Goal: Find specific page/section: Find specific page/section

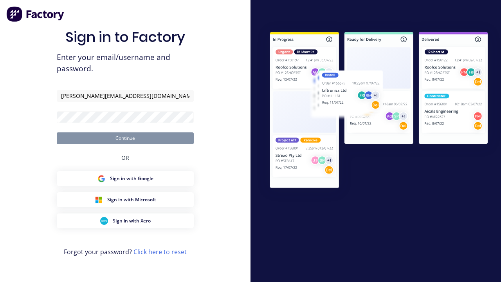
type input "[PERSON_NAME][EMAIL_ADDRESS][DOMAIN_NAME]"
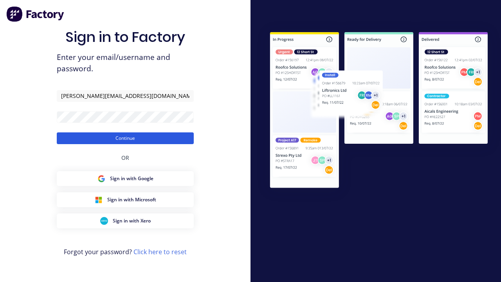
click at [125, 138] on button "Continue" at bounding box center [125, 138] width 137 height 12
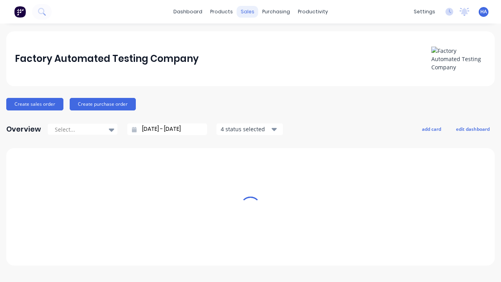
click at [247, 12] on div "sales" at bounding box center [248, 12] width 22 height 12
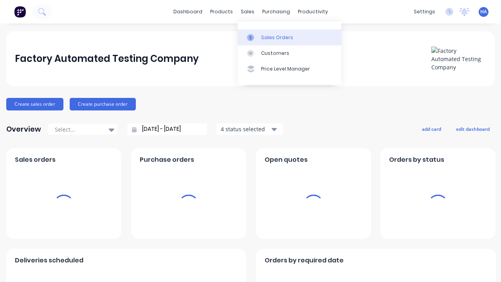
click at [289, 37] on link "Sales Orders" at bounding box center [289, 37] width 104 height 16
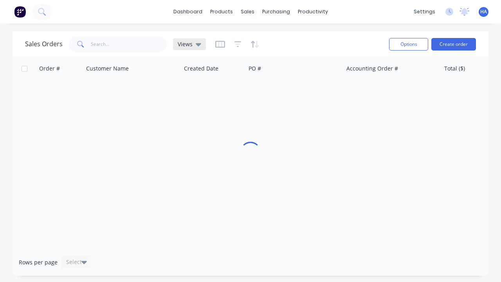
click at [197, 44] on icon at bounding box center [198, 44] width 5 height 3
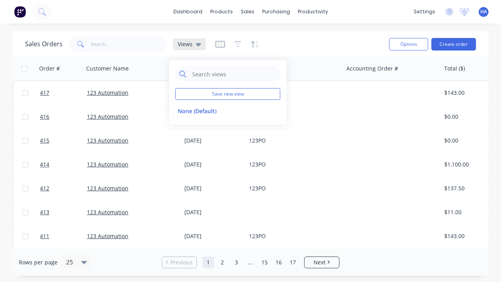
click at [197, 44] on icon at bounding box center [198, 44] width 5 height 3
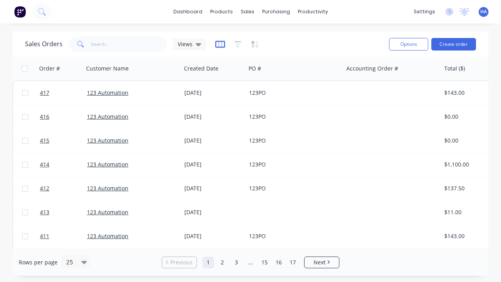
click at [219, 44] on icon "button" at bounding box center [220, 44] width 10 height 8
